Goal: Task Accomplishment & Management: Use online tool/utility

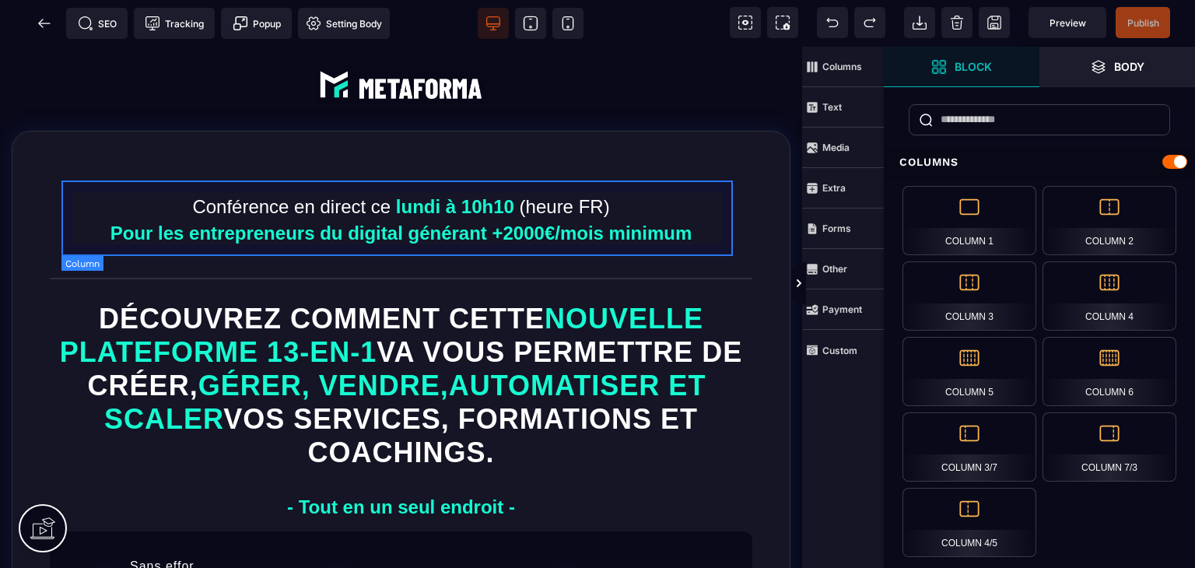
click at [398, 191] on div "Conférence en direct [DATE] à 10h10 (heure FR) Pour les entrepreneurs du digita…" at bounding box center [400, 219] width 679 height 76
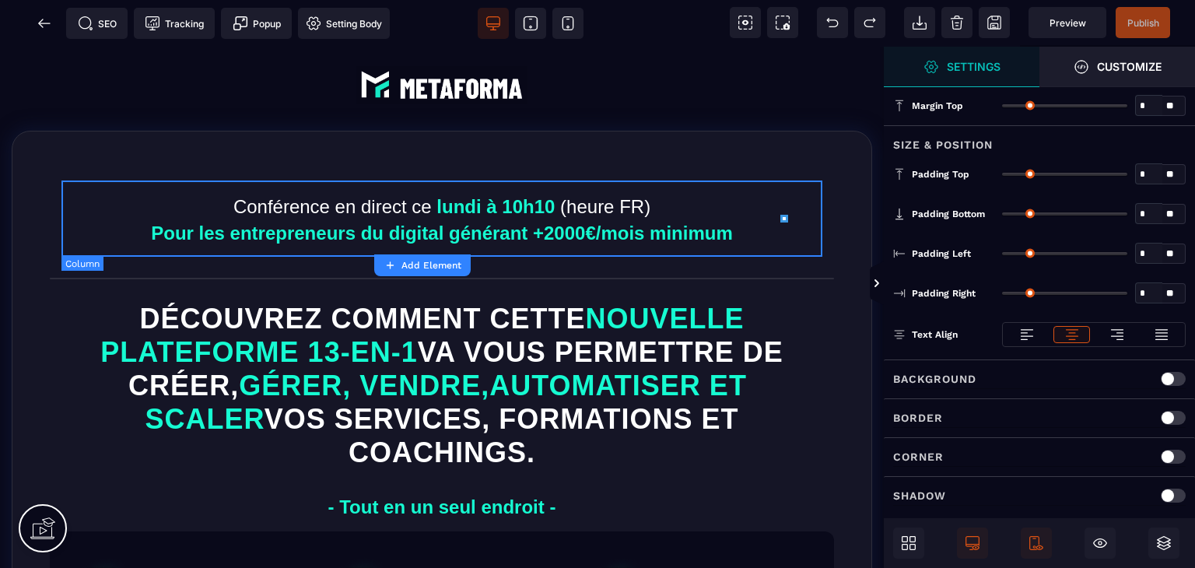
type input "*"
type input "**"
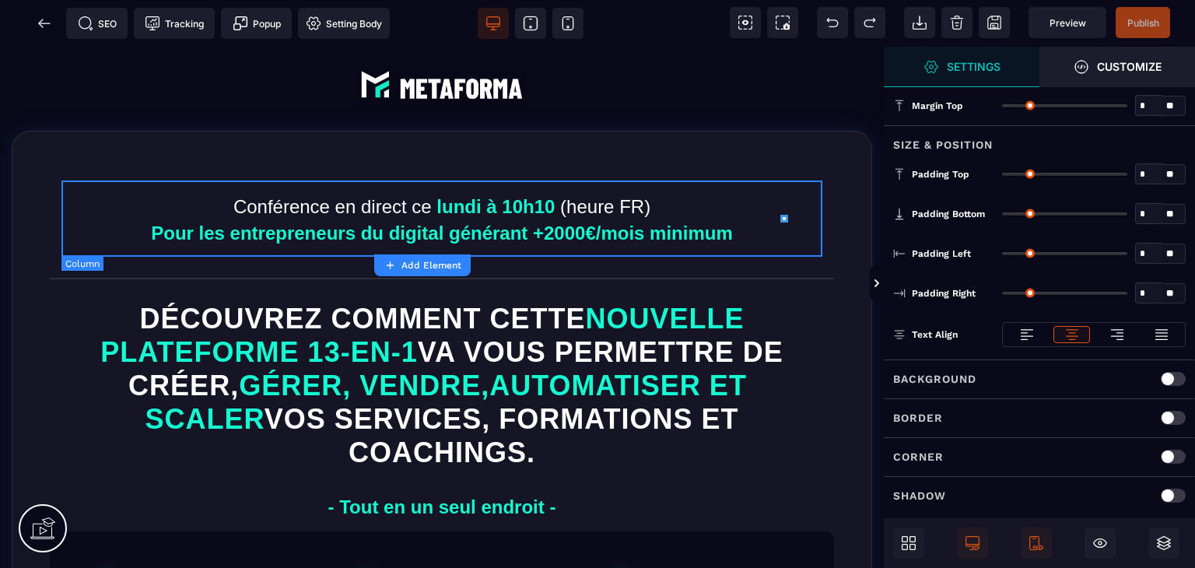
type input "**"
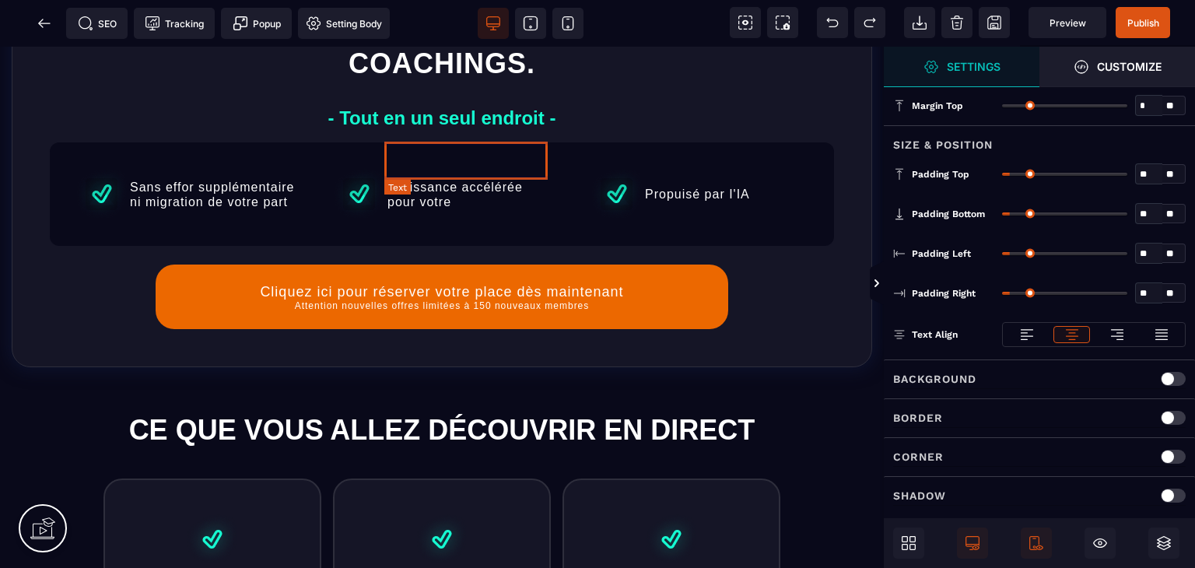
scroll to position [856, 0]
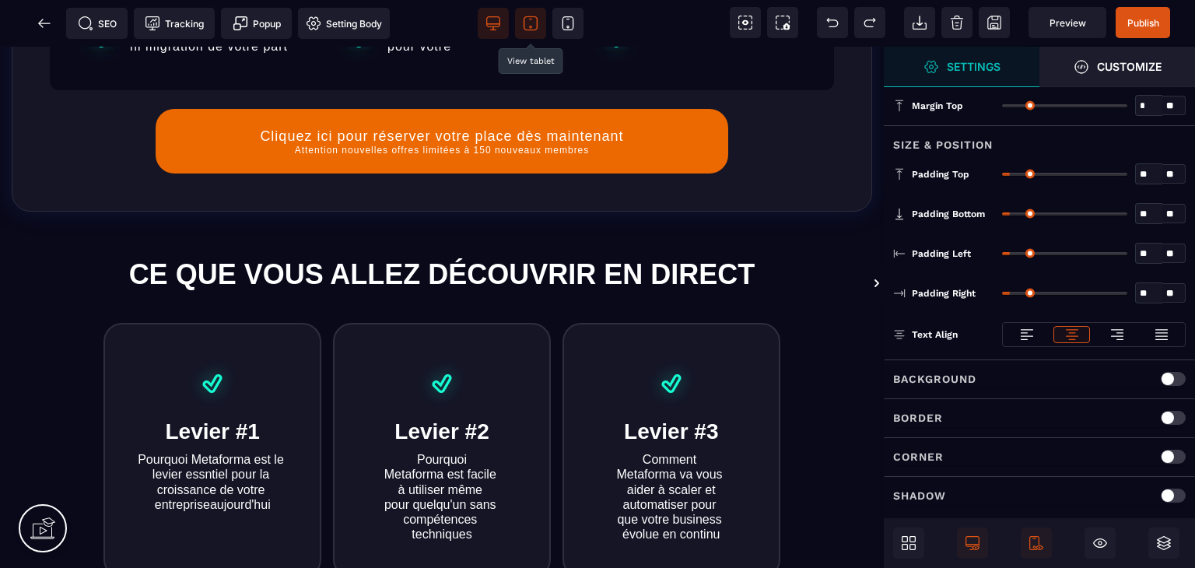
click at [532, 17] on icon at bounding box center [531, 24] width 16 height 16
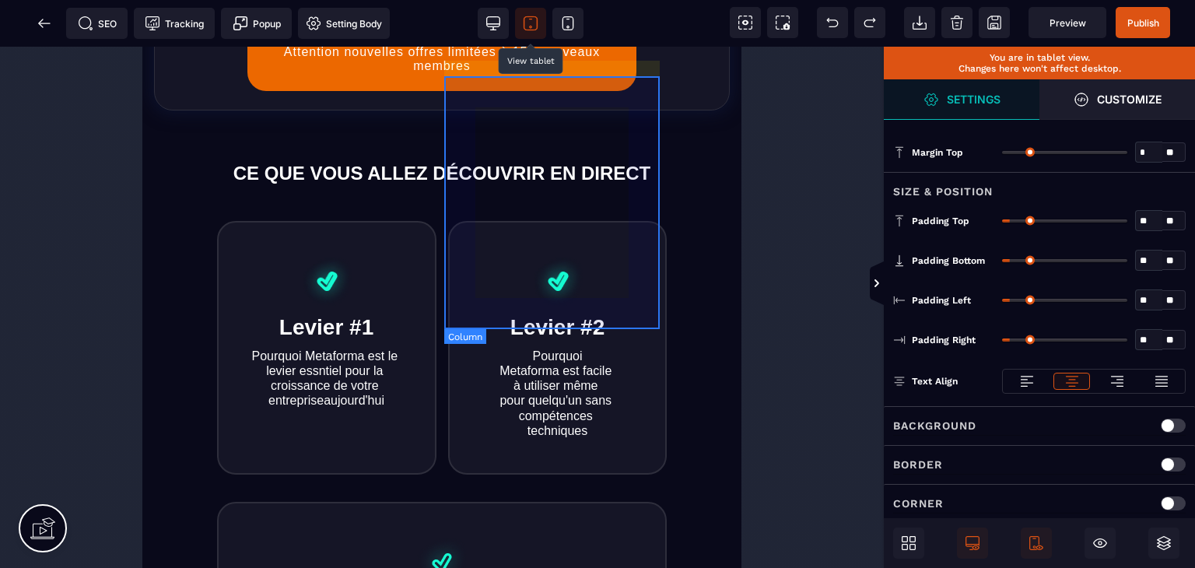
scroll to position [967, 0]
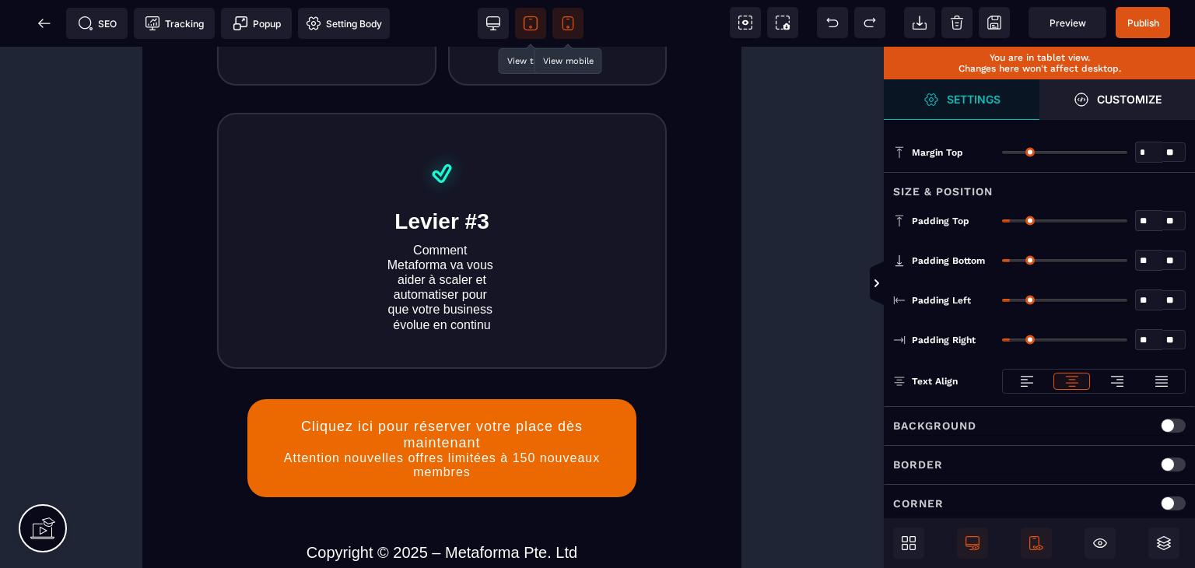
click at [572, 26] on icon at bounding box center [568, 24] width 16 height 16
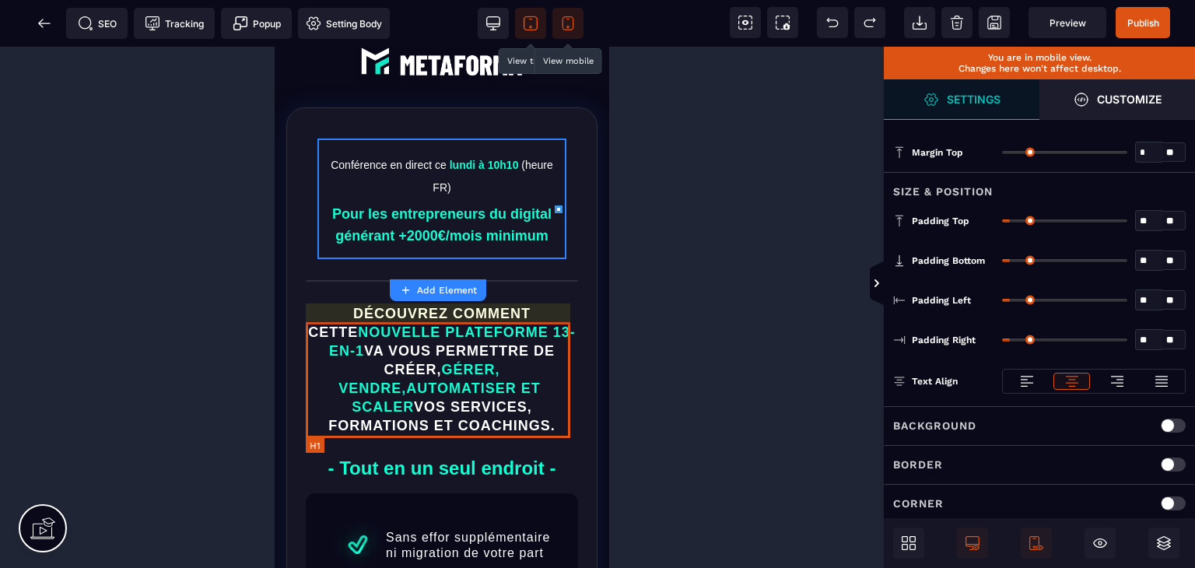
scroll to position [0, 0]
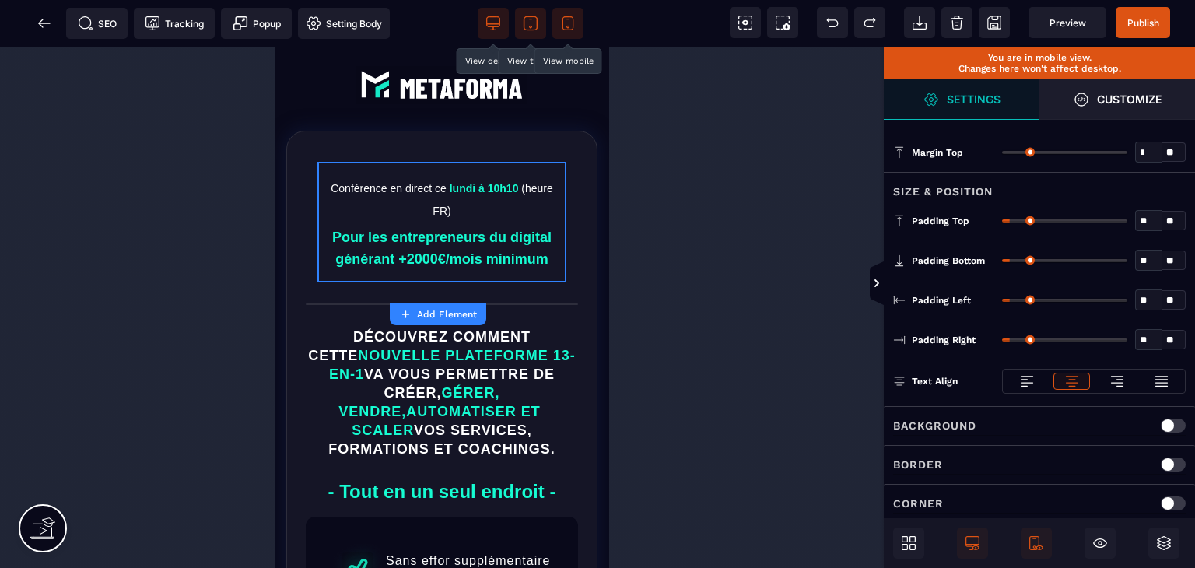
click at [486, 16] on icon at bounding box center [494, 24] width 16 height 16
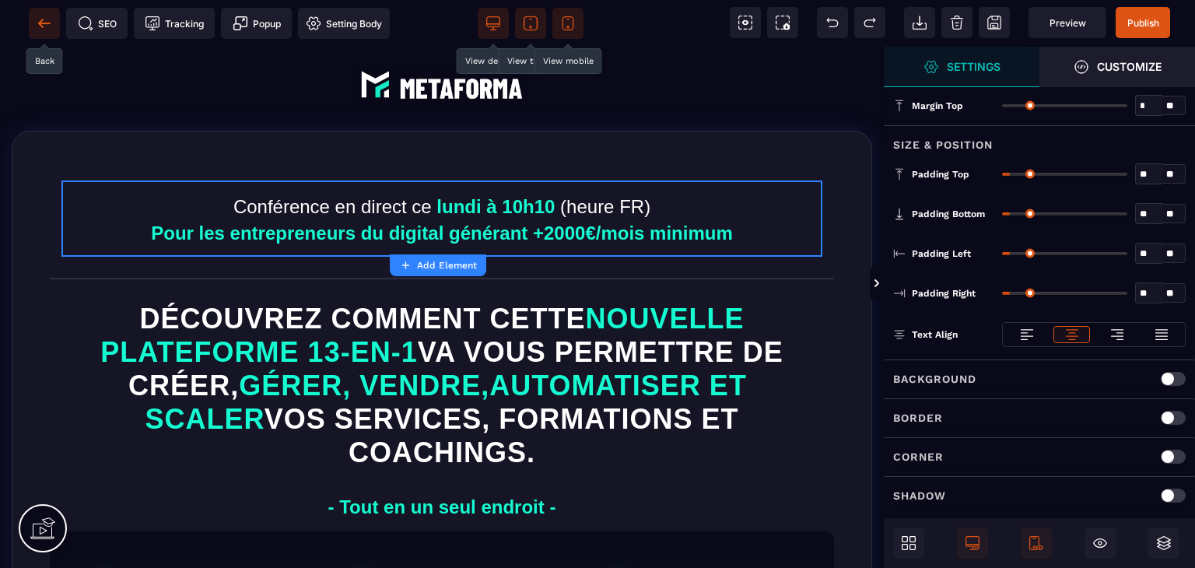
click at [42, 26] on icon at bounding box center [40, 23] width 5 height 9
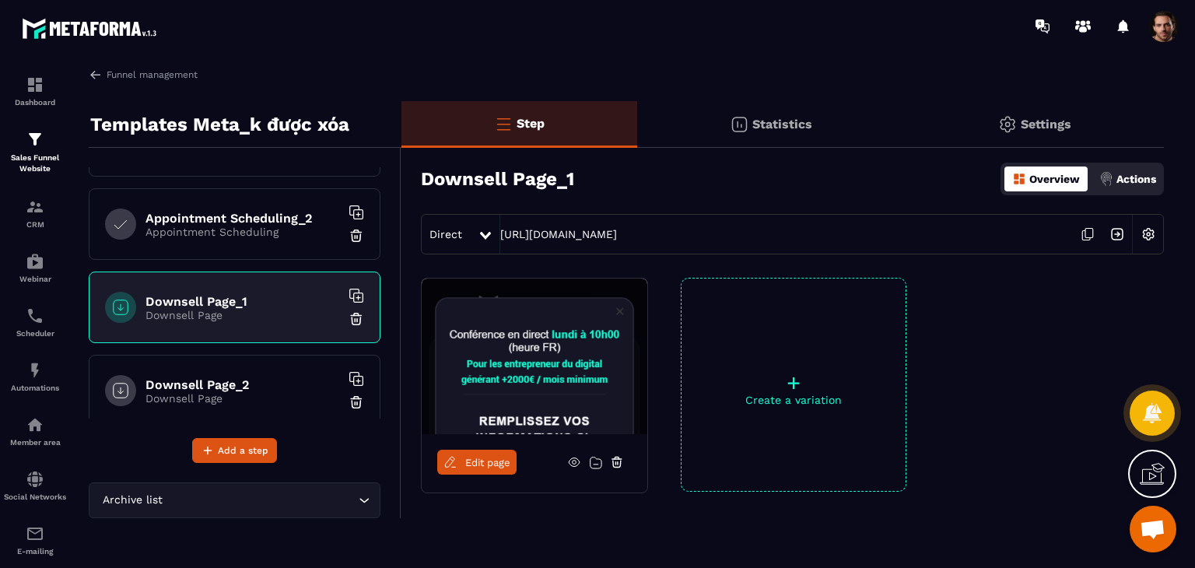
scroll to position [62, 0]
click at [266, 393] on p "Downsell Page" at bounding box center [243, 398] width 195 height 12
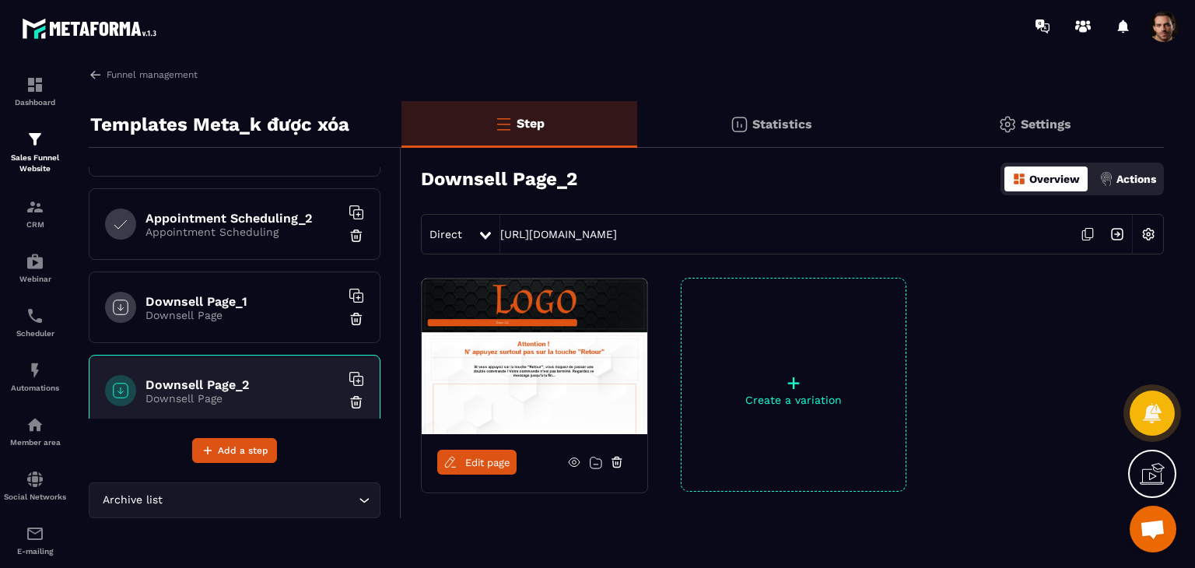
scroll to position [81, 0]
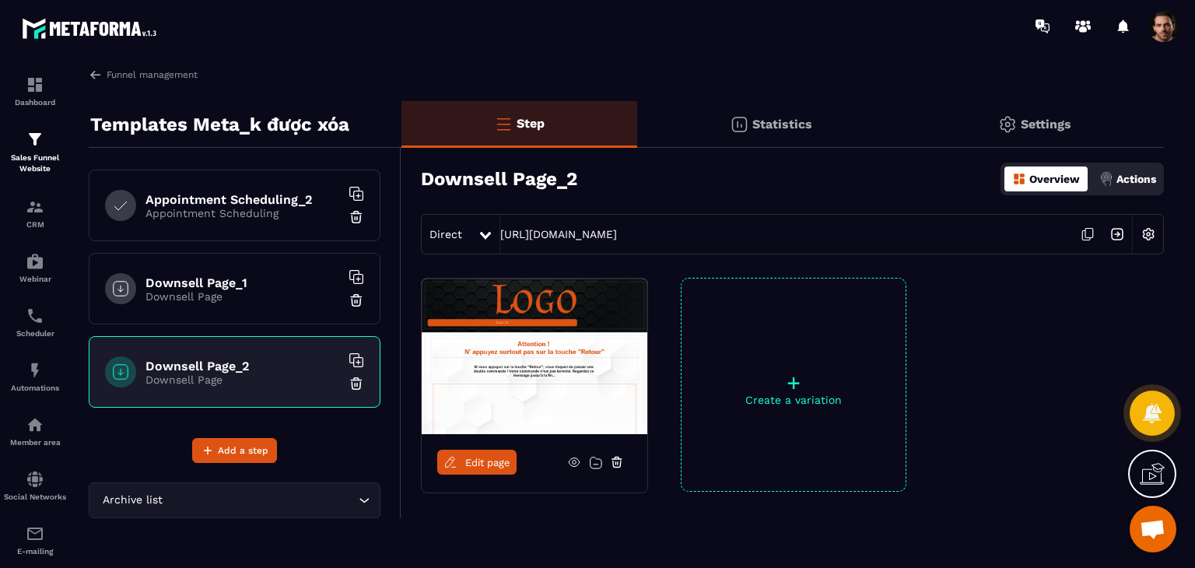
click at [1081, 234] on icon at bounding box center [1088, 234] width 30 height 30
click at [21, 159] on p "Sales Funnel Website" at bounding box center [35, 164] width 62 height 22
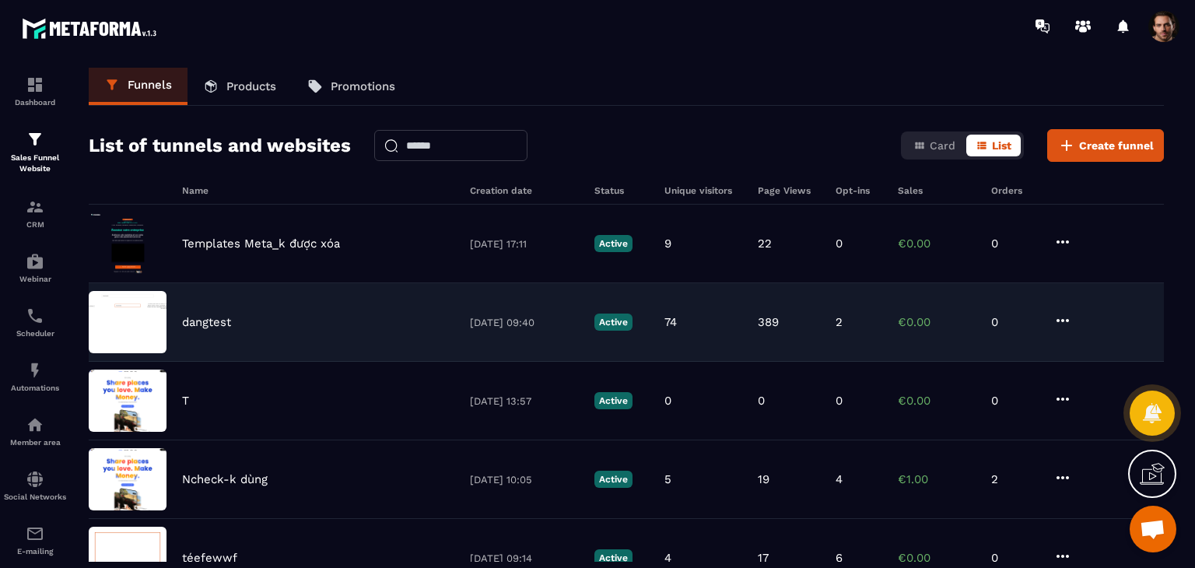
click at [759, 326] on p "389" at bounding box center [768, 322] width 21 height 14
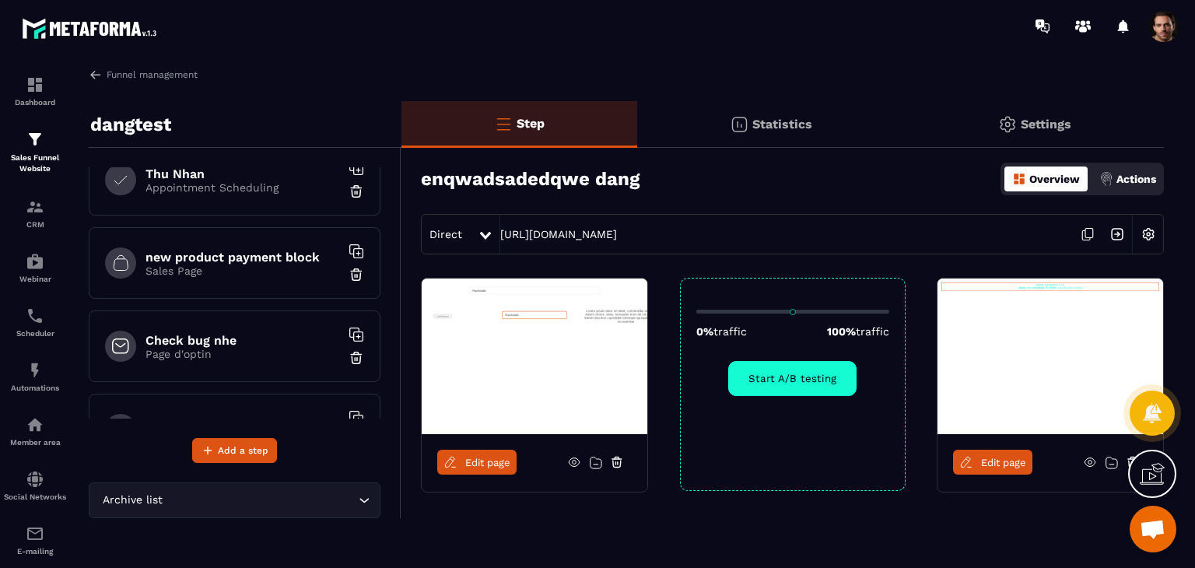
scroll to position [993, 0]
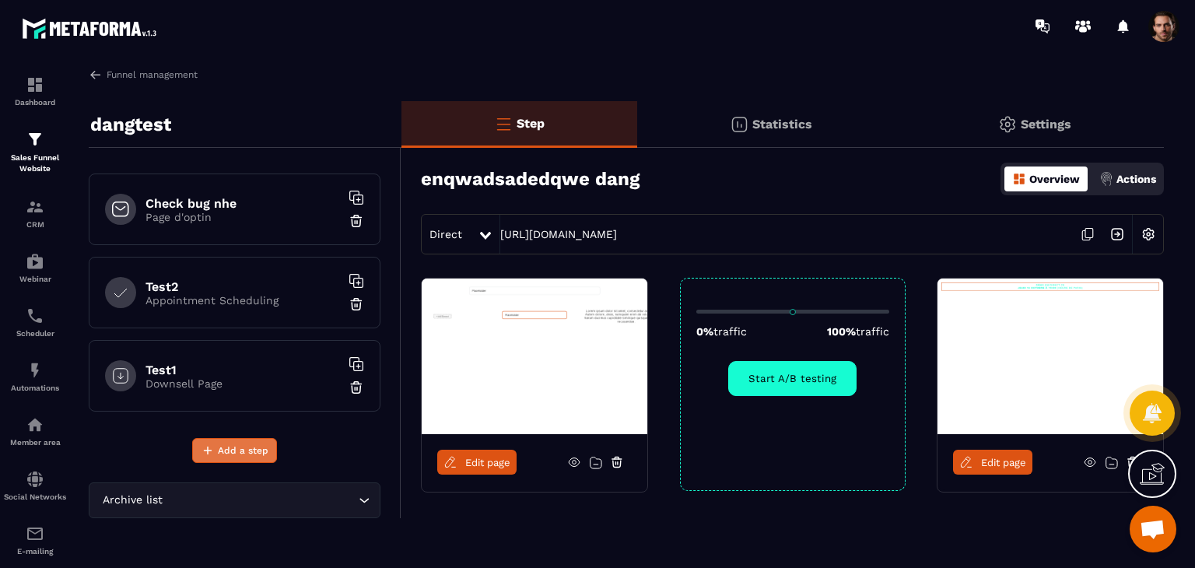
click at [240, 454] on span "Add a step" at bounding box center [243, 451] width 51 height 16
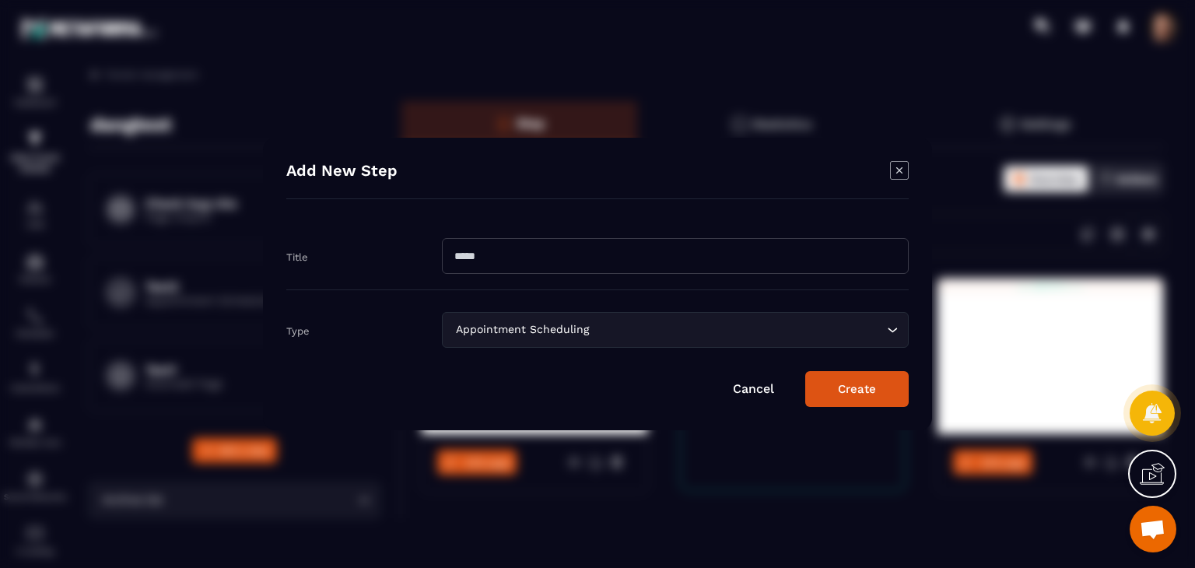
click at [608, 242] on input "Modal window" at bounding box center [675, 256] width 467 height 36
type input "******"
click at [572, 342] on div "Appointment Scheduling Loading..." at bounding box center [675, 330] width 467 height 36
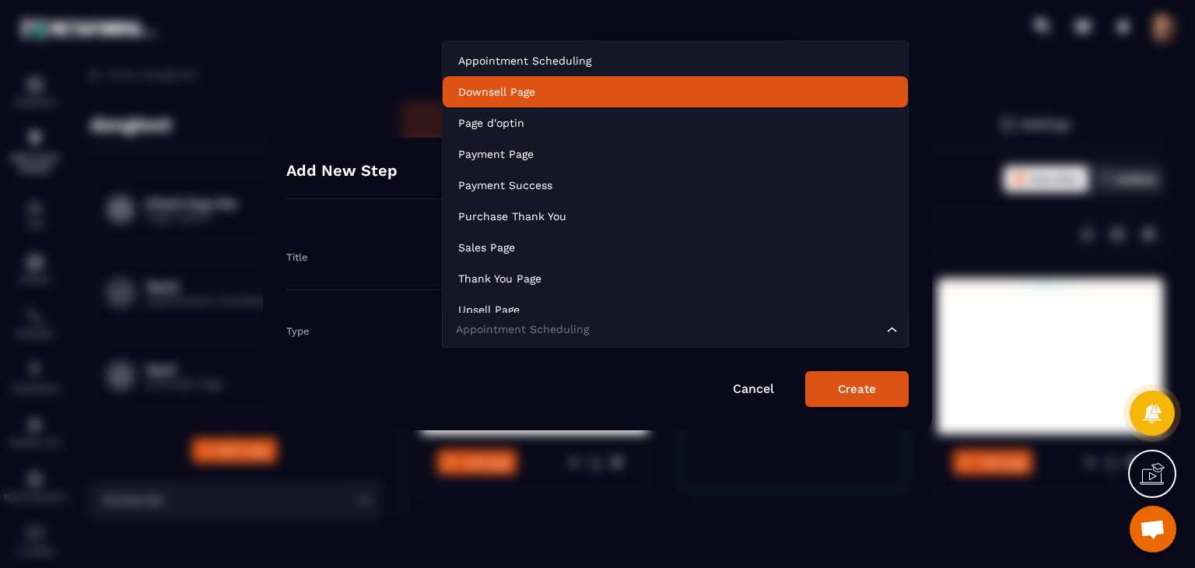
click at [489, 81] on li "Downsell Page" at bounding box center [675, 91] width 465 height 31
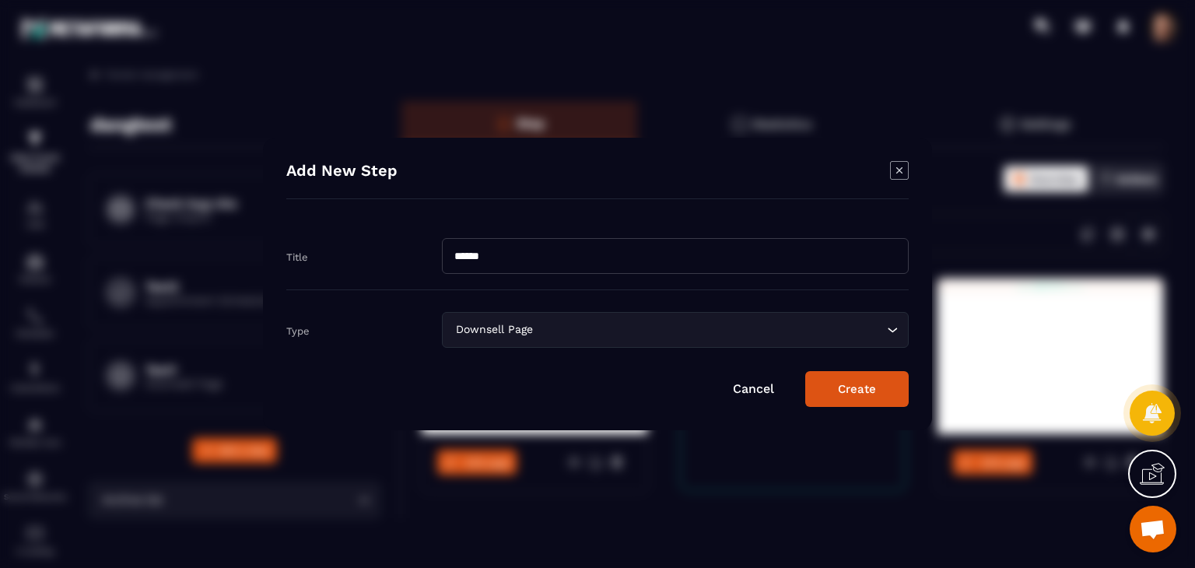
click at [869, 390] on button "Create" at bounding box center [857, 389] width 104 height 36
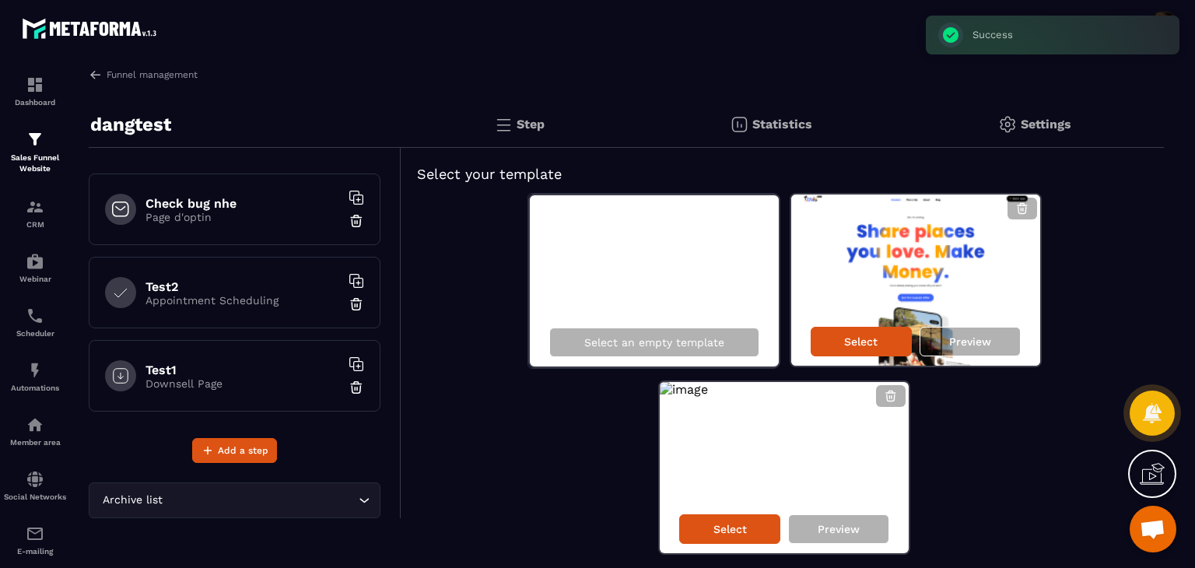
scroll to position [54, 0]
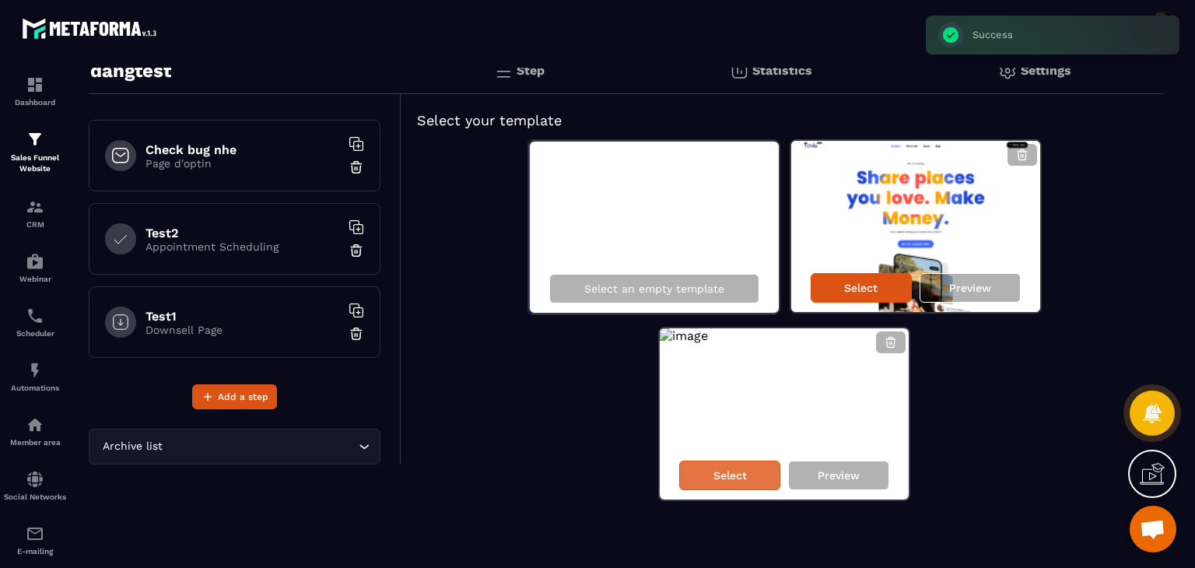
click at [750, 479] on div "Select" at bounding box center [729, 476] width 101 height 30
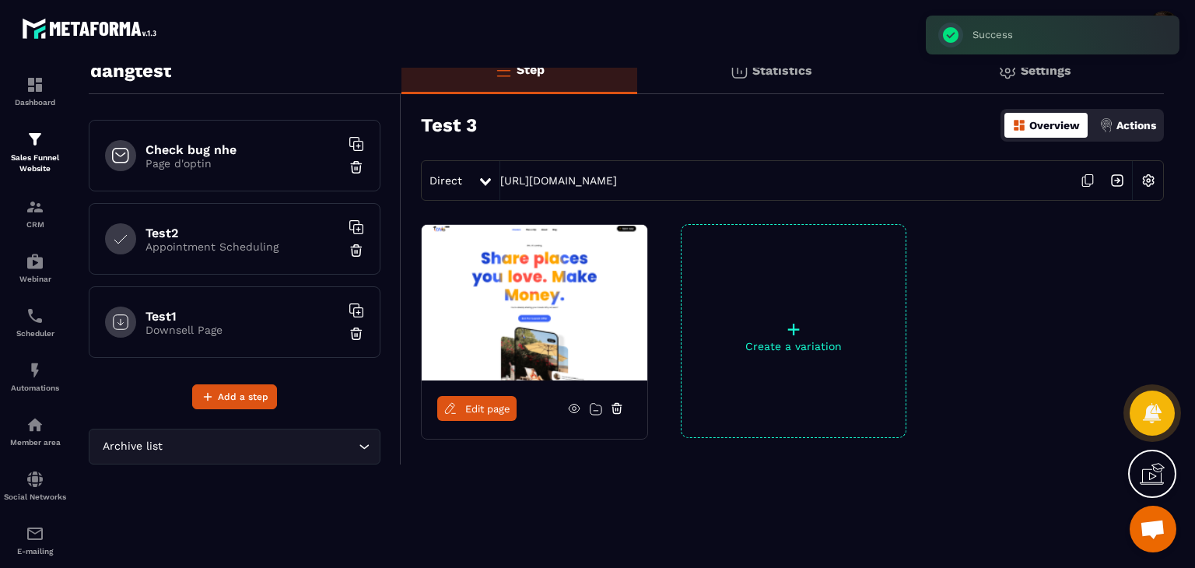
click at [498, 404] on span "Edit page" at bounding box center [487, 409] width 45 height 12
